Goal: Find specific page/section: Find specific page/section

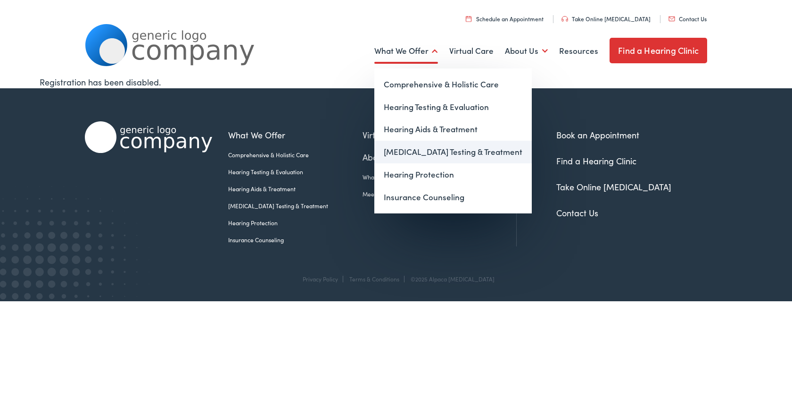
click at [413, 152] on link "[MEDICAL_DATA] Testing & Treatment" at bounding box center [453, 152] width 158 height 23
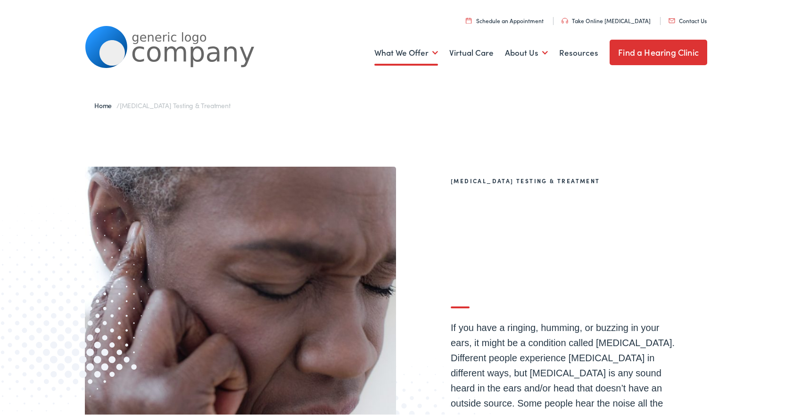
click at [661, 49] on link "Find a Hearing Clinic" at bounding box center [659, 50] width 98 height 25
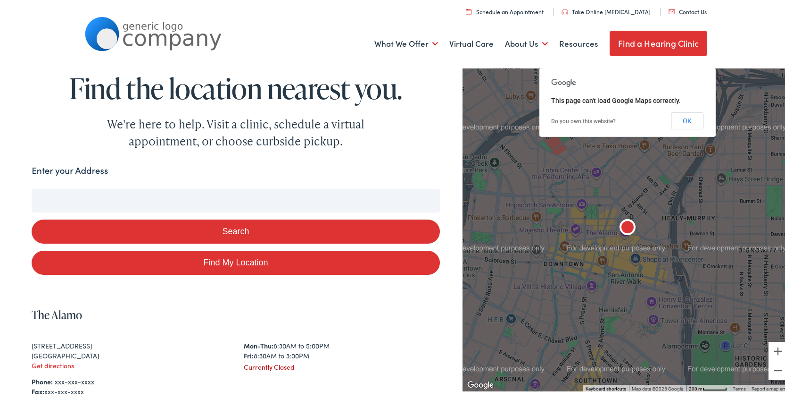
click at [100, 196] on input "Enter your Address" at bounding box center [236, 199] width 408 height 24
type input "p"
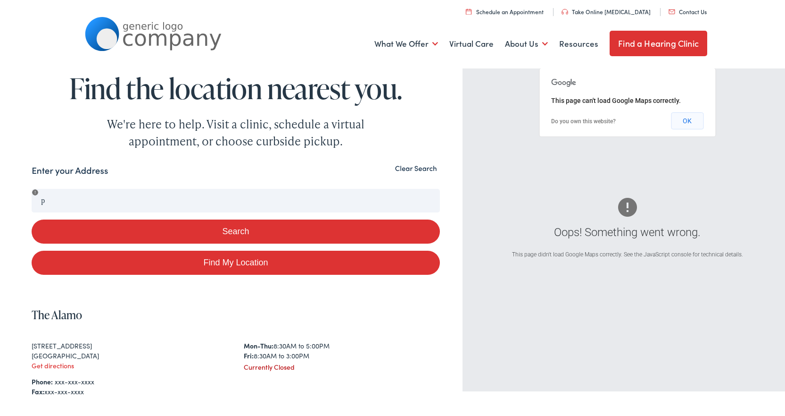
click at [681, 116] on button "OK" at bounding box center [687, 118] width 33 height 17
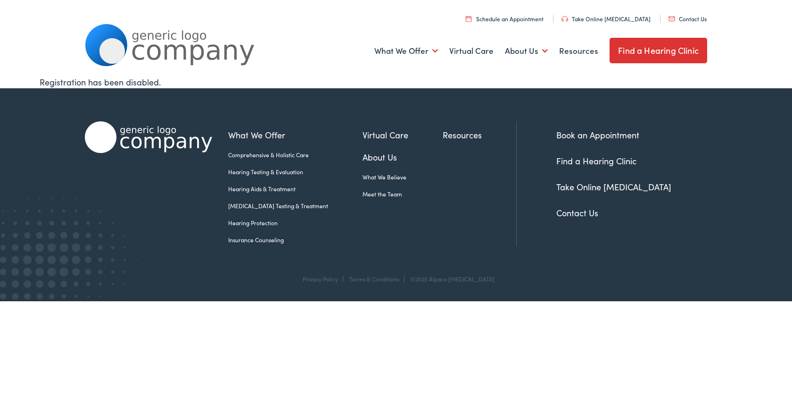
click at [582, 211] on link "Contact Us" at bounding box center [578, 213] width 42 height 12
